Goal: Information Seeking & Learning: Learn about a topic

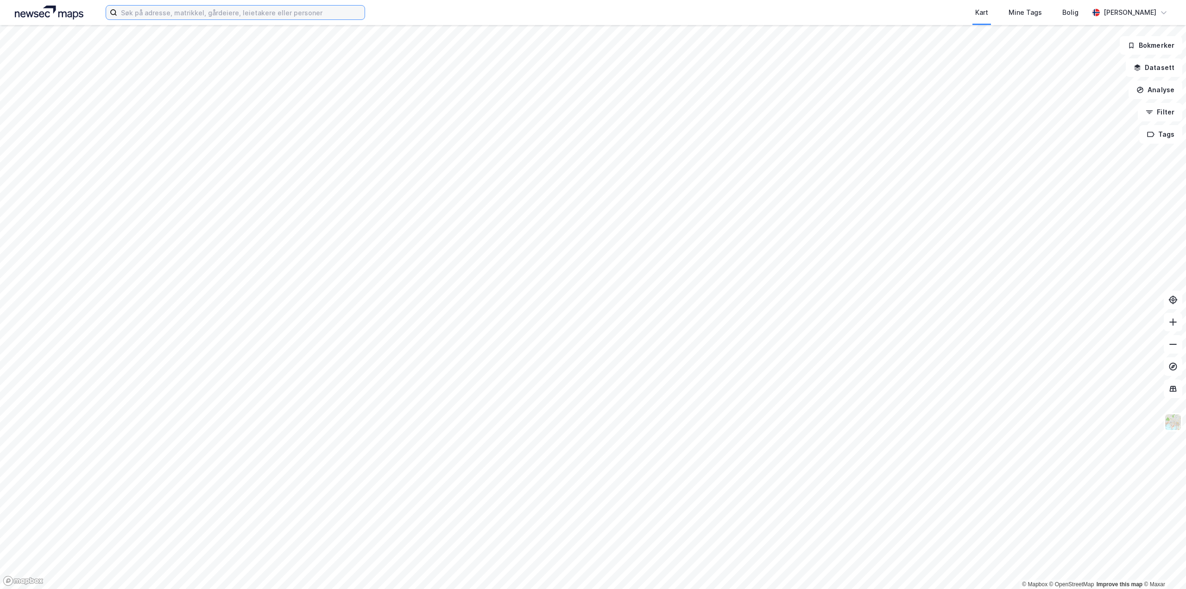
click at [322, 16] on input at bounding box center [240, 13] width 247 height 14
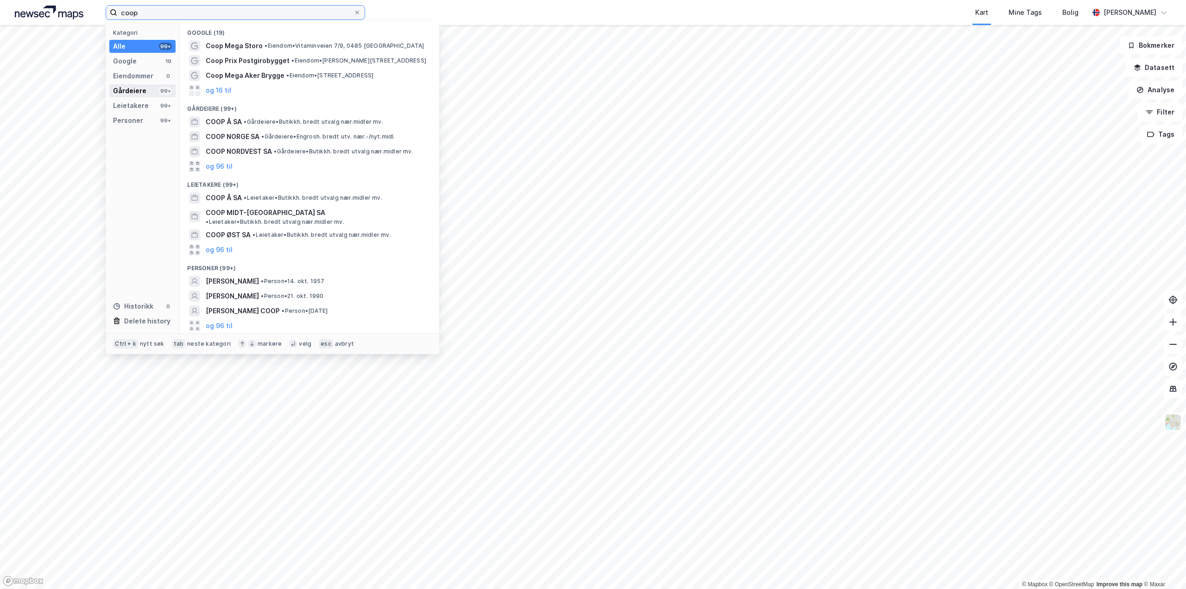
type input "coop"
click at [121, 87] on div "Gårdeiere" at bounding box center [129, 90] width 33 height 11
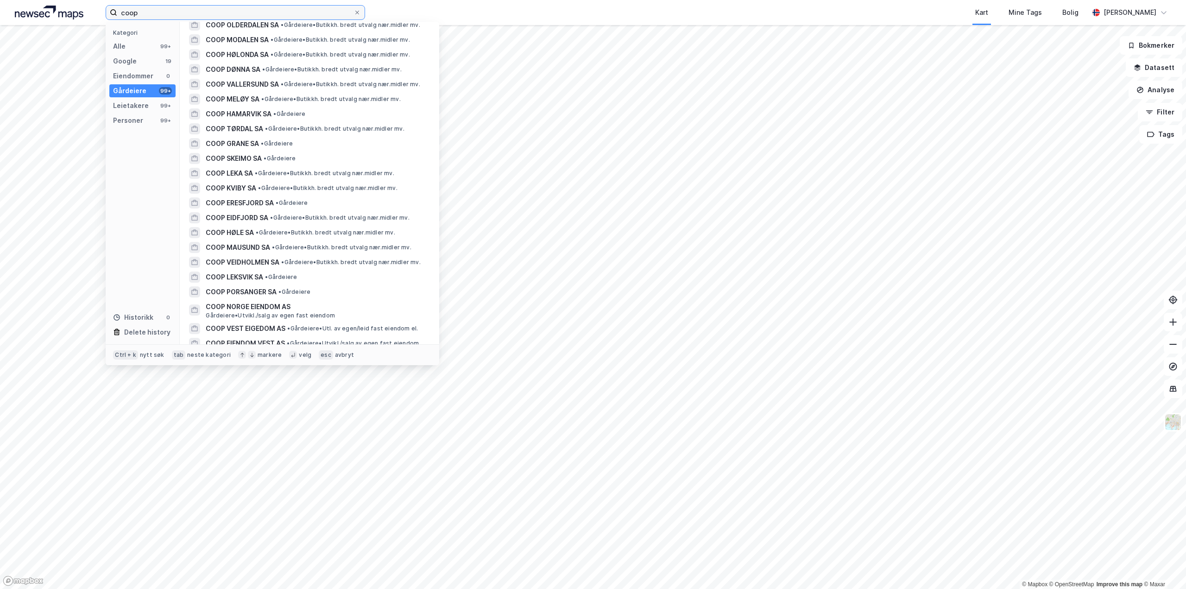
scroll to position [648, 0]
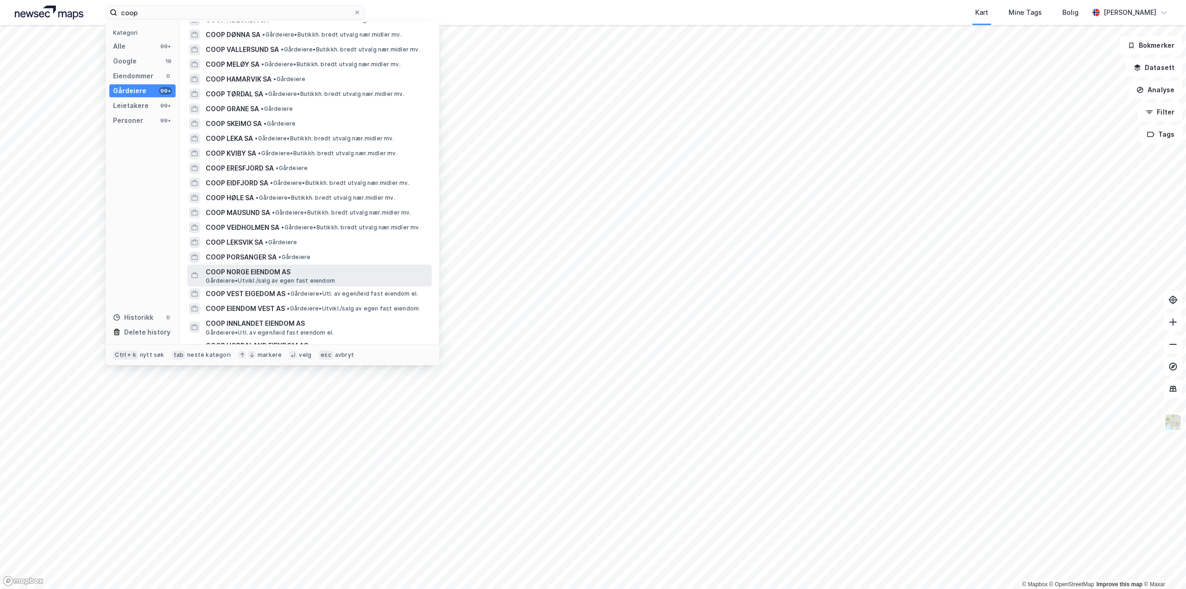
click at [320, 266] on span "COOP NORGE EIENDOM AS" at bounding box center [317, 271] width 222 height 11
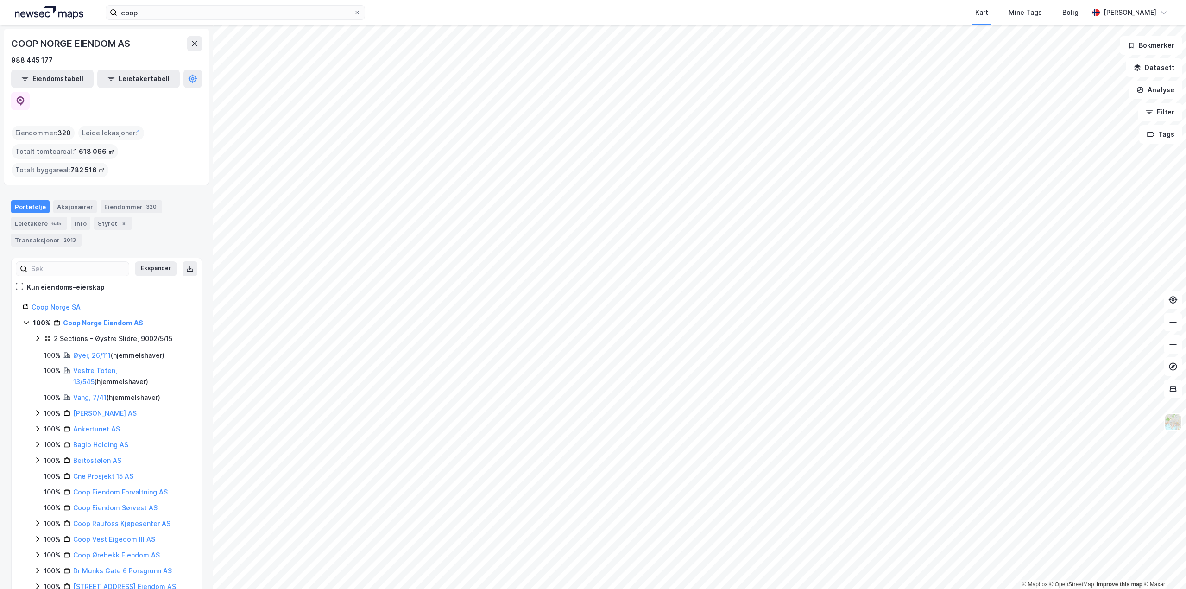
click at [203, 51] on div "COOP NORGE EIENDOM AS 988 445 177 Eiendomstabell Leietakertabell" at bounding box center [107, 73] width 206 height 89
click at [195, 42] on icon at bounding box center [194, 43] width 7 height 7
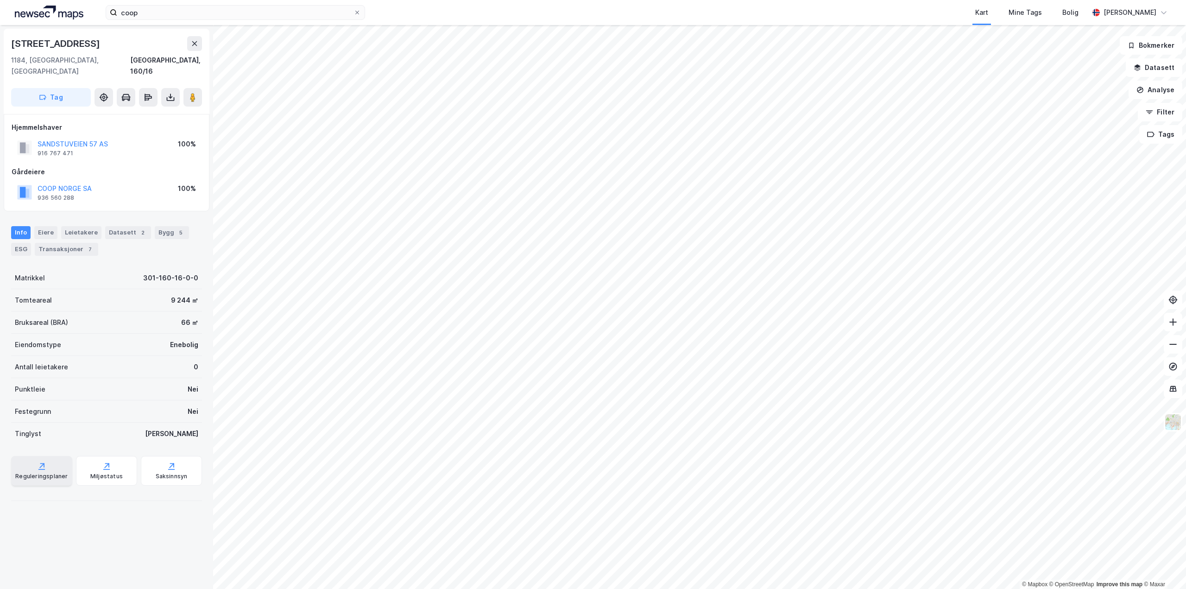
click at [67, 459] on div "Reguleringsplaner" at bounding box center [41, 471] width 61 height 30
